Goal: Transaction & Acquisition: Obtain resource

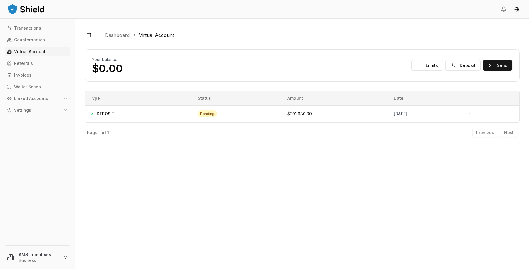
click at [36, 99] on p "Linked Accounts" at bounding box center [31, 99] width 34 height 4
click at [32, 117] on p "Bank Accounts" at bounding box center [30, 119] width 31 height 4
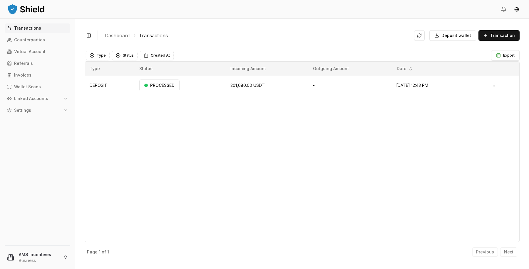
click at [33, 46] on div "Transactions Counterparties Virtual Account Referrals Invoices Wallet Scans Lin…" at bounding box center [37, 130] width 75 height 215
click at [36, 52] on p "Virtual Account" at bounding box center [29, 52] width 31 height 4
click at [44, 54] on p "Virtual Account" at bounding box center [29, 52] width 31 height 4
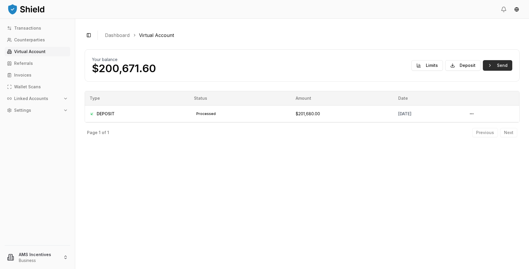
click at [487, 63] on button "Send" at bounding box center [496, 65] width 29 height 11
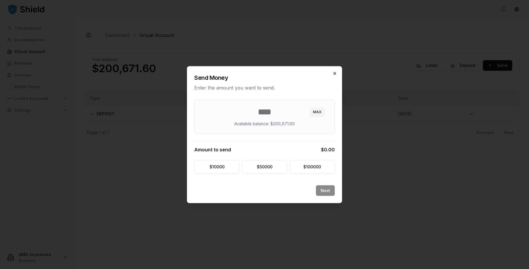
click at [333, 71] on icon "button" at bounding box center [334, 73] width 5 height 5
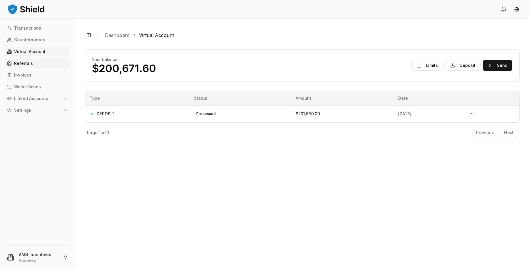
click at [32, 66] on link "Referrals" at bounding box center [37, 63] width 65 height 9
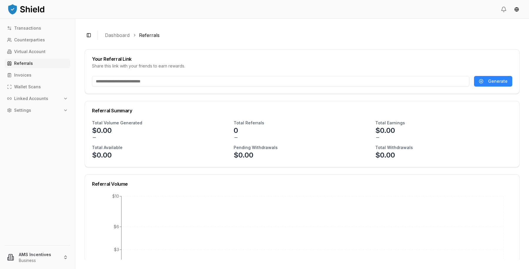
click at [34, 102] on button "Linked Accounts" at bounding box center [37, 98] width 65 height 9
click at [26, 120] on p "Bank Accounts" at bounding box center [30, 119] width 31 height 4
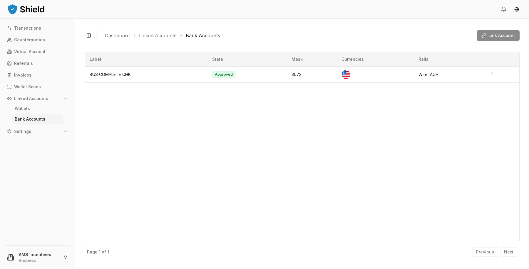
click at [489, 35] on div "Link Account" at bounding box center [497, 35] width 43 height 11
click at [495, 34] on span "Link Account" at bounding box center [501, 36] width 26 height 6
